Goal: Task Accomplishment & Management: Complete application form

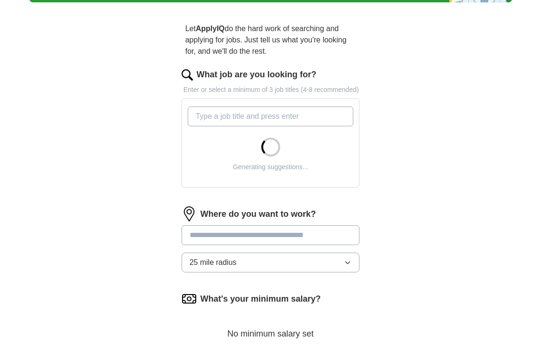
scroll to position [81, 0]
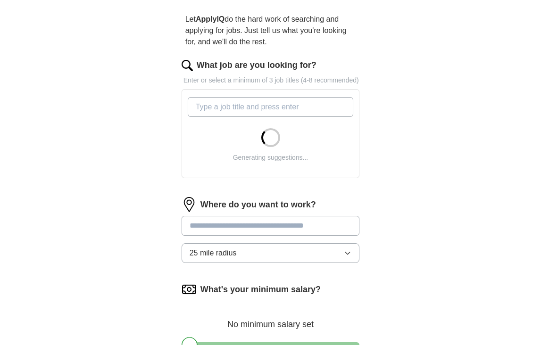
click at [277, 116] on input "What job are you looking for?" at bounding box center [271, 107] width 166 height 20
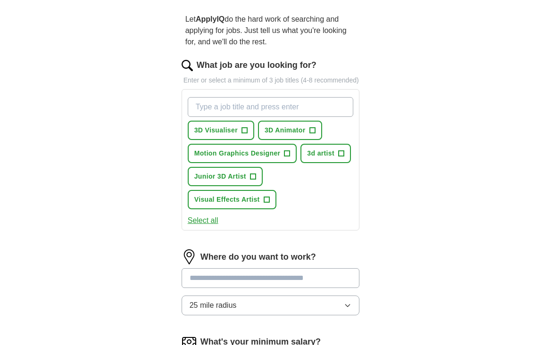
click at [244, 134] on span "+" at bounding box center [244, 131] width 6 height 8
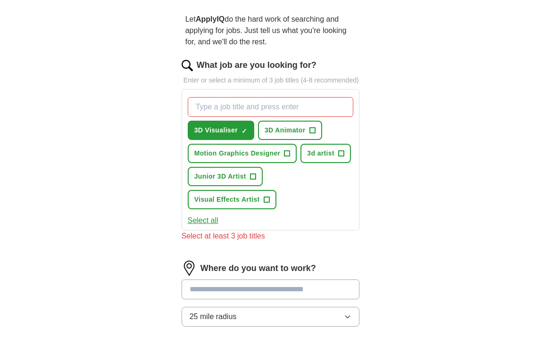
click at [283, 162] on button "Motion Graphics Designer +" at bounding box center [242, 153] width 109 height 19
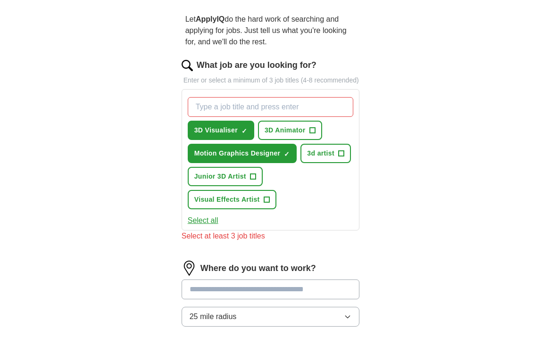
click at [339, 157] on span "+" at bounding box center [341, 154] width 6 height 8
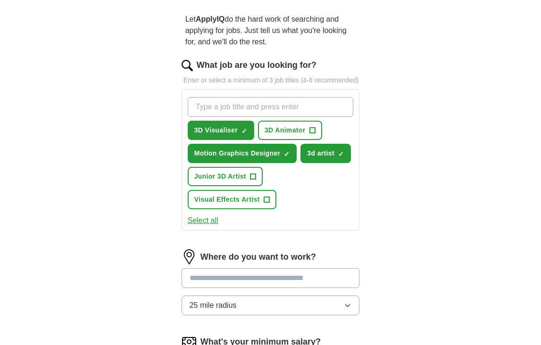
click at [262, 186] on button "Junior 3D Artist +" at bounding box center [225, 176] width 75 height 19
click at [262, 209] on button "Visual Effects Artist +" at bounding box center [232, 199] width 89 height 19
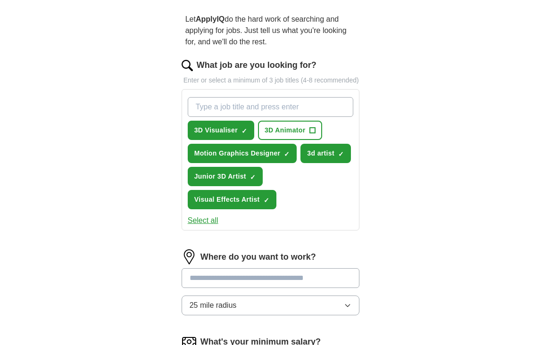
click at [205, 226] on button "Select all" at bounding box center [203, 220] width 31 height 11
click at [258, 117] on input "What job are you looking for?" at bounding box center [271, 107] width 166 height 20
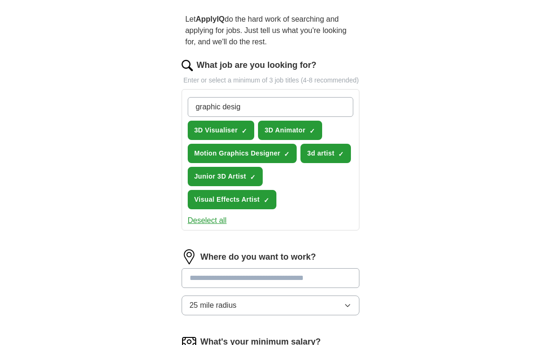
type input "graphic design"
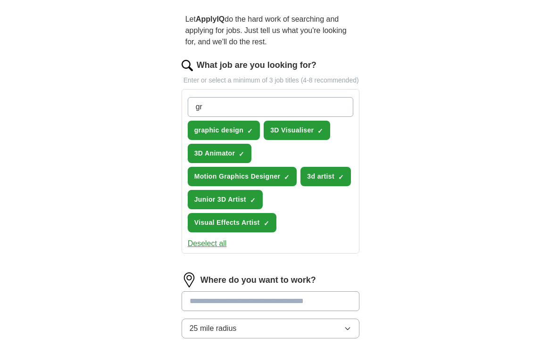
type input "g"
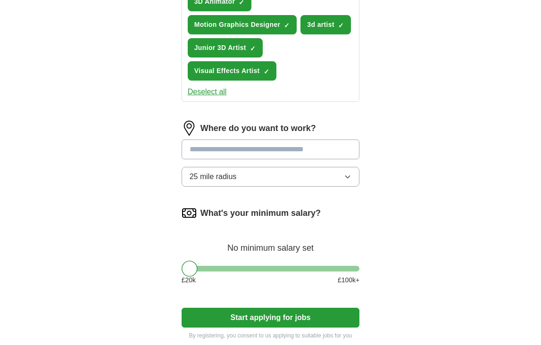
scroll to position [253, 0]
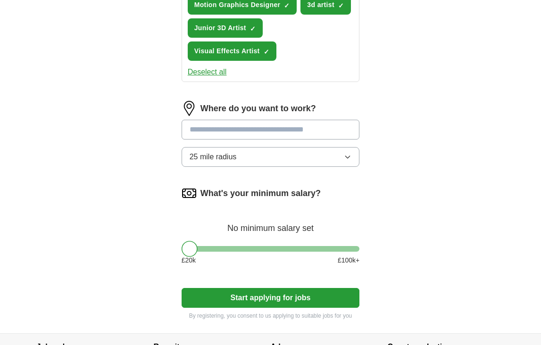
click at [245, 140] on input at bounding box center [271, 130] width 178 height 20
click at [270, 308] on button "Start applying for jobs" at bounding box center [271, 298] width 178 height 20
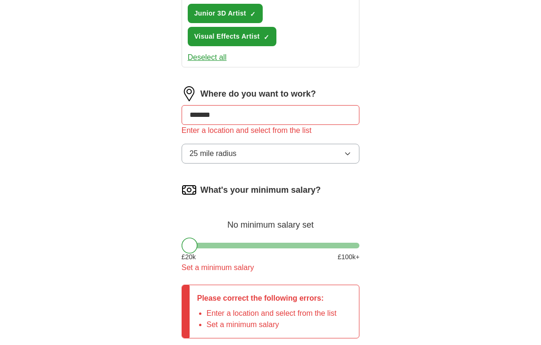
scroll to position [273, 0]
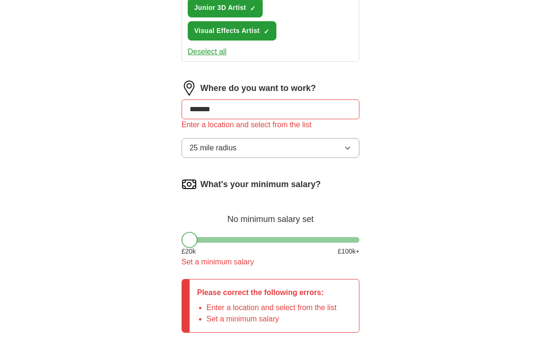
click at [247, 119] on input "*******" at bounding box center [271, 109] width 178 height 20
click at [257, 149] on button "25 mile radius" at bounding box center [271, 148] width 178 height 20
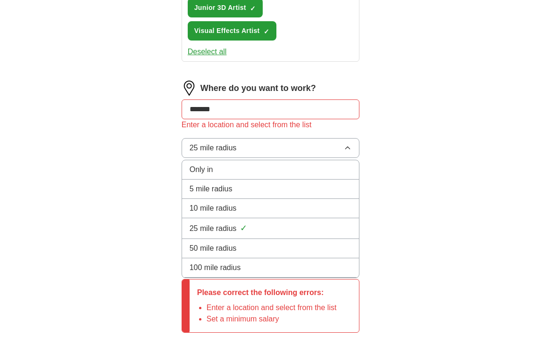
click at [273, 130] on div "Enter a location and select from the list" at bounding box center [271, 124] width 178 height 11
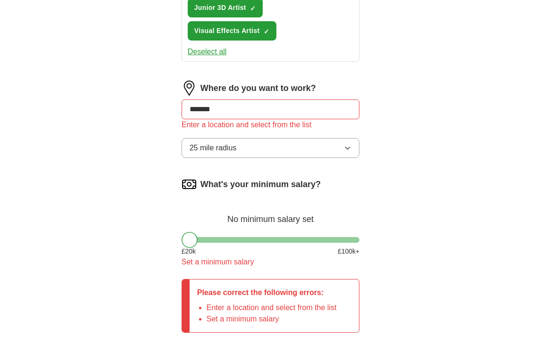
click at [272, 118] on input "*******" at bounding box center [271, 109] width 178 height 20
type input "*"
type input "***"
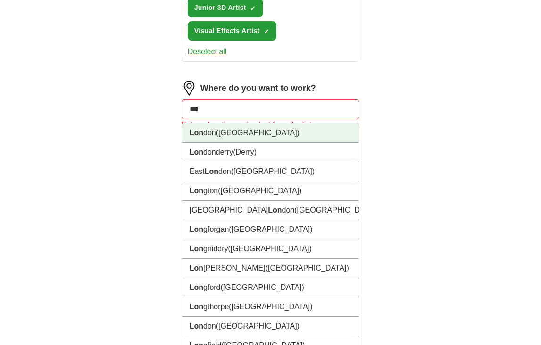
click at [284, 138] on li "Lon don ([GEOGRAPHIC_DATA])" at bounding box center [270, 133] width 177 height 19
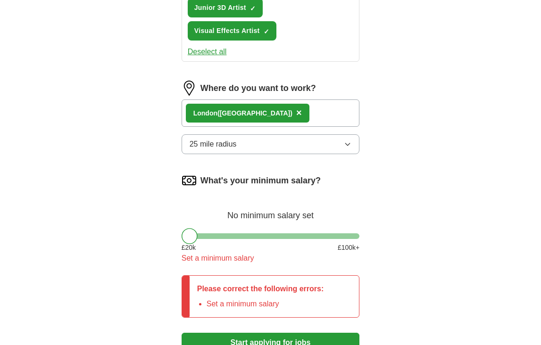
click at [278, 121] on div "Lon don ([GEOGRAPHIC_DATA]) ×" at bounding box center [271, 112] width 178 height 27
click at [243, 123] on div "Lon don ([GEOGRAPHIC_DATA]) ×" at bounding box center [248, 113] width 124 height 19
click at [296, 118] on span "×" at bounding box center [299, 113] width 6 height 10
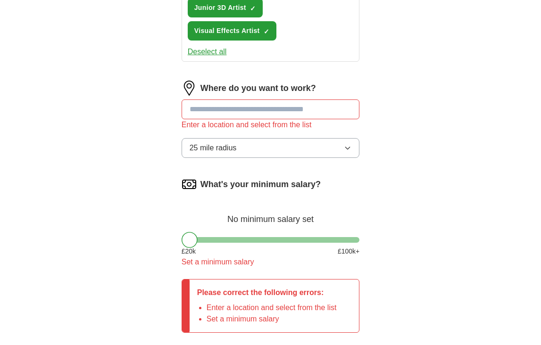
click at [238, 119] on input at bounding box center [271, 109] width 178 height 20
type input "*"
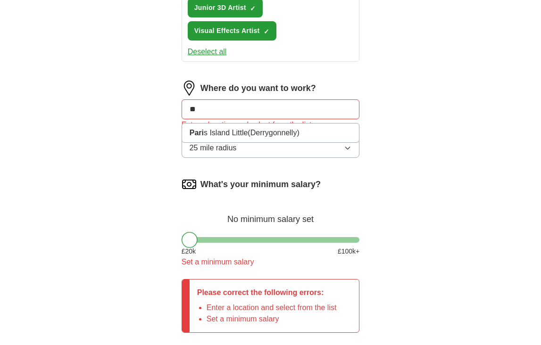
type input "*"
